Goal: Task Accomplishment & Management: Manage account settings

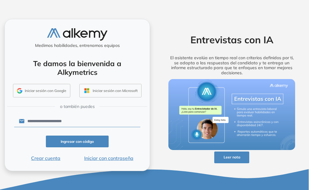
type input "**********"
click at [78, 143] on button "Ingresar con código" at bounding box center [77, 142] width 63 height 12
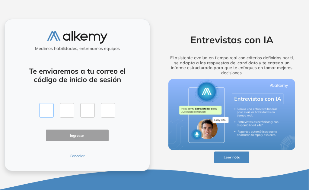
click at [47, 111] on input "text" at bounding box center [46, 110] width 14 height 14
type input "*"
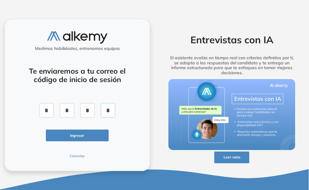
type input "*"
click at [64, 133] on button "Ingresar" at bounding box center [77, 136] width 63 height 12
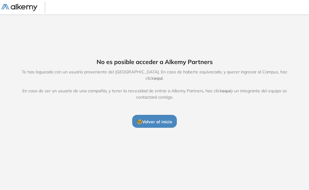
click at [162, 76] on span "aquí" at bounding box center [157, 78] width 9 height 5
